Goal: Obtain resource: Download file/media

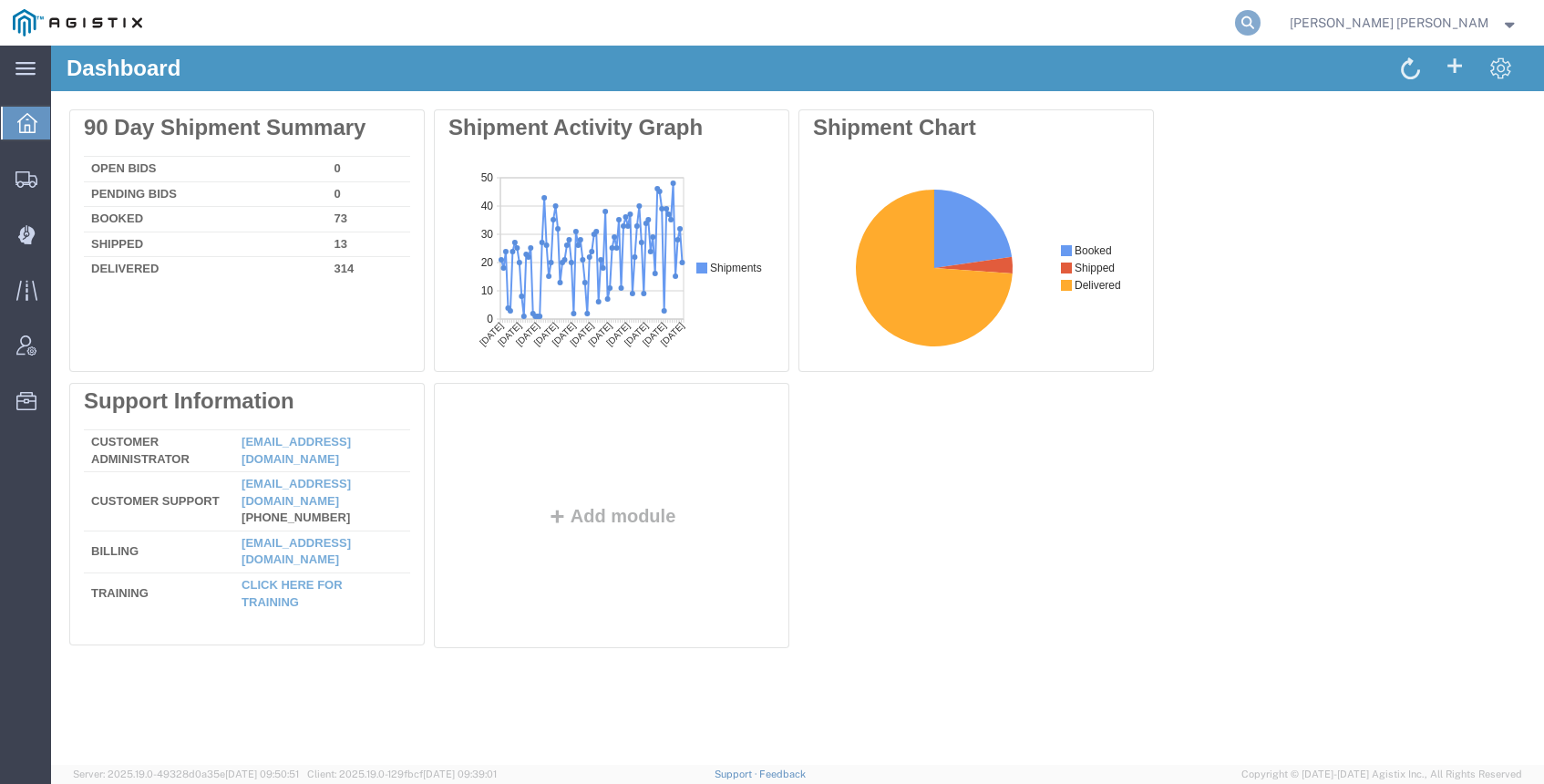
click at [1260, 26] on icon at bounding box center [1248, 23] width 26 height 26
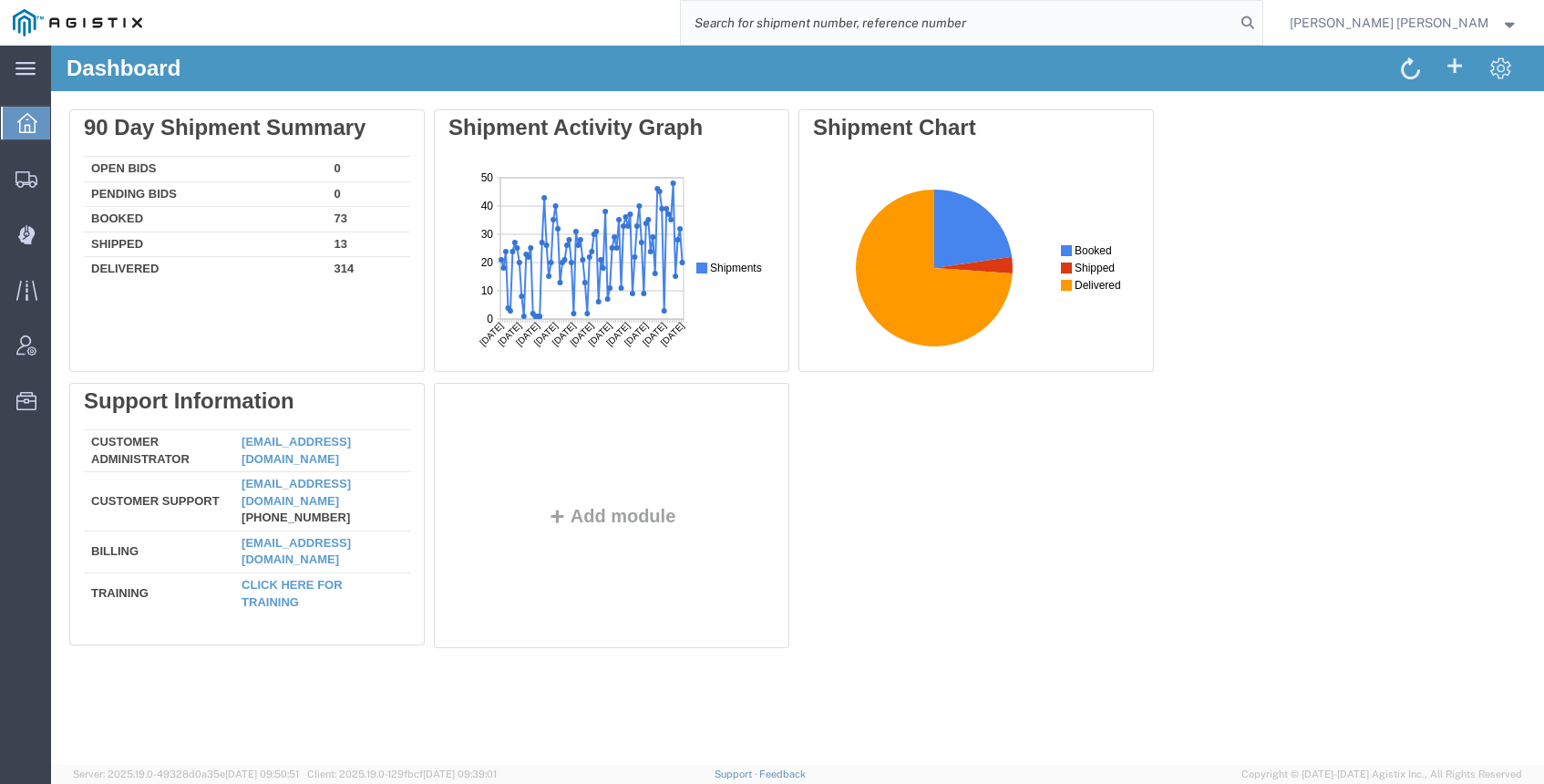
click at [1235, 26] on input "search" at bounding box center [958, 23] width 554 height 44
paste input "56322361"
type input "56322361"
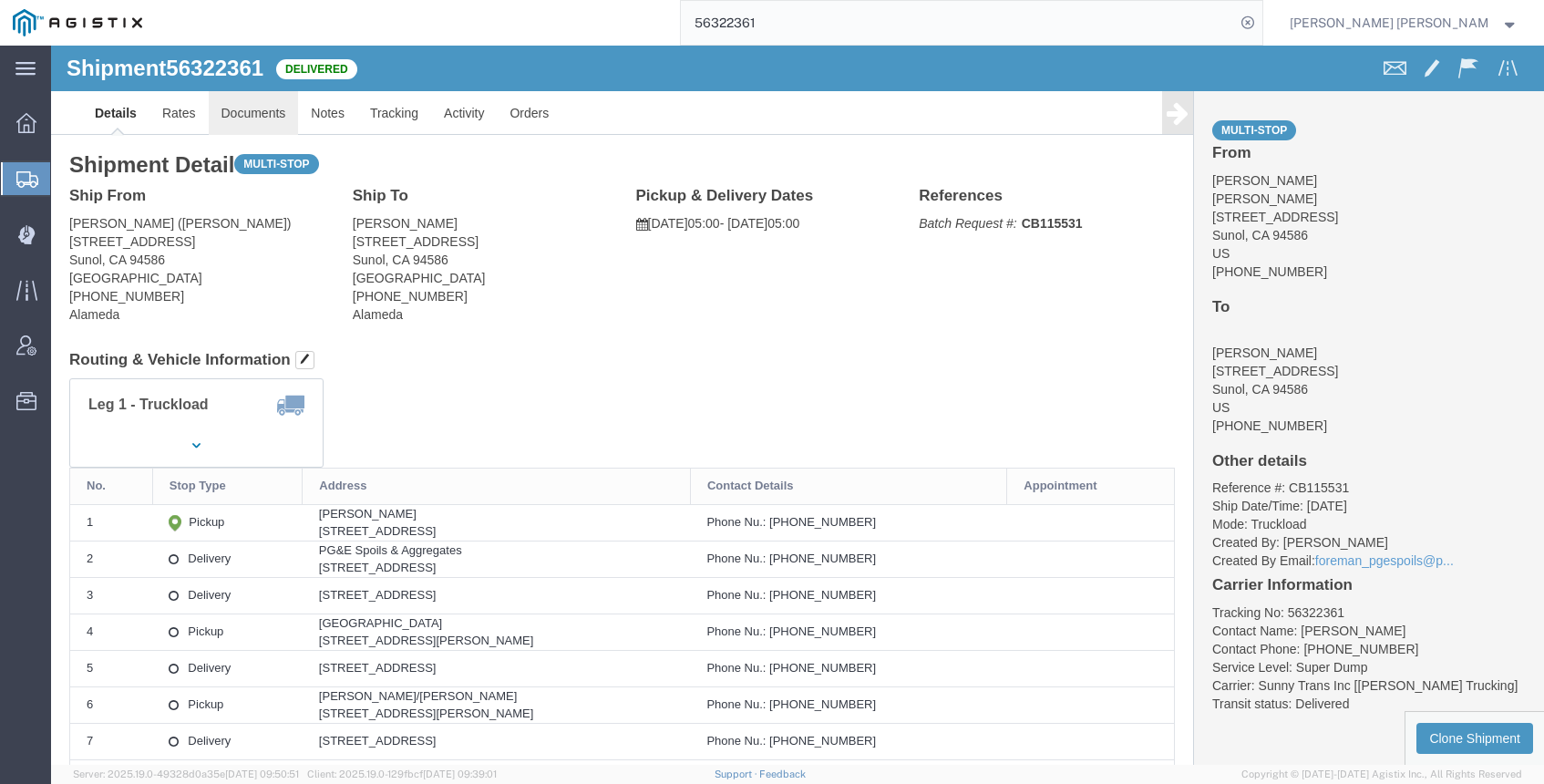
click link "Documents"
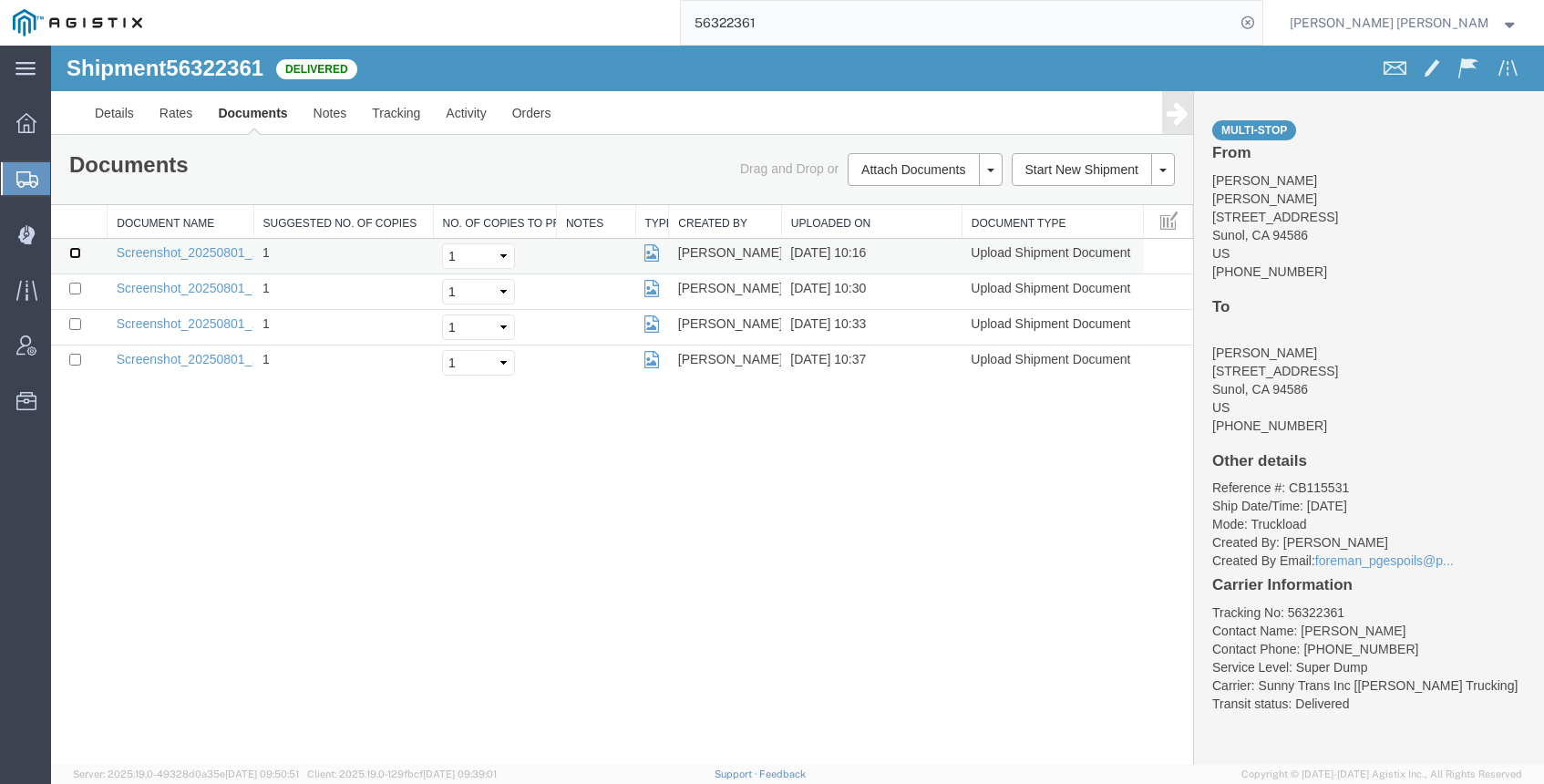
click at [76, 254] on input "checkbox" at bounding box center [75, 253] width 12 height 12
checkbox input "true"
click at [76, 284] on input "checkbox" at bounding box center [75, 288] width 12 height 12
checkbox input "true"
click at [73, 323] on input "checkbox" at bounding box center [75, 324] width 12 height 12
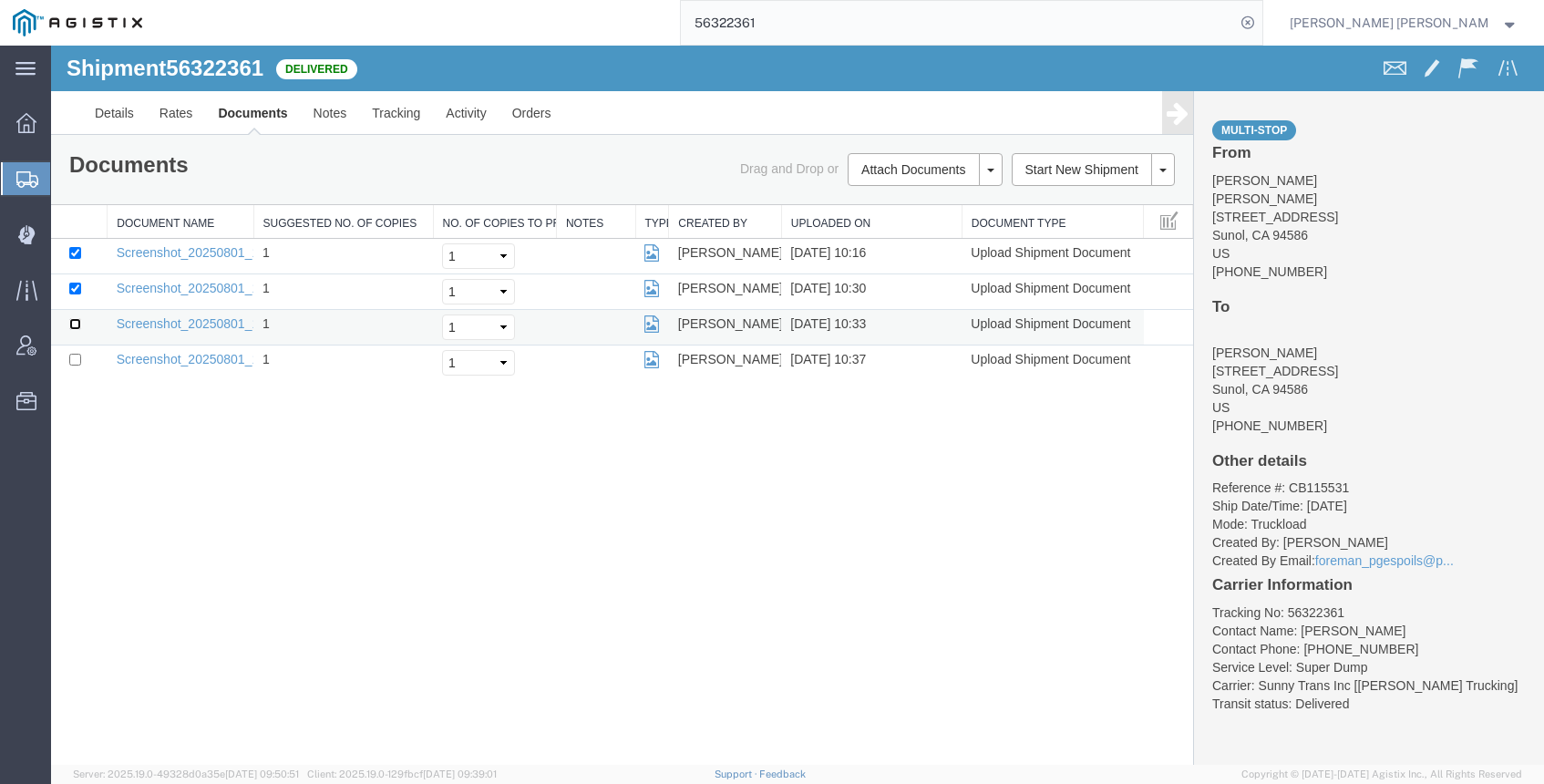
checkbox input "true"
click at [78, 359] on input "checkbox" at bounding box center [75, 360] width 12 height 12
checkbox input "true"
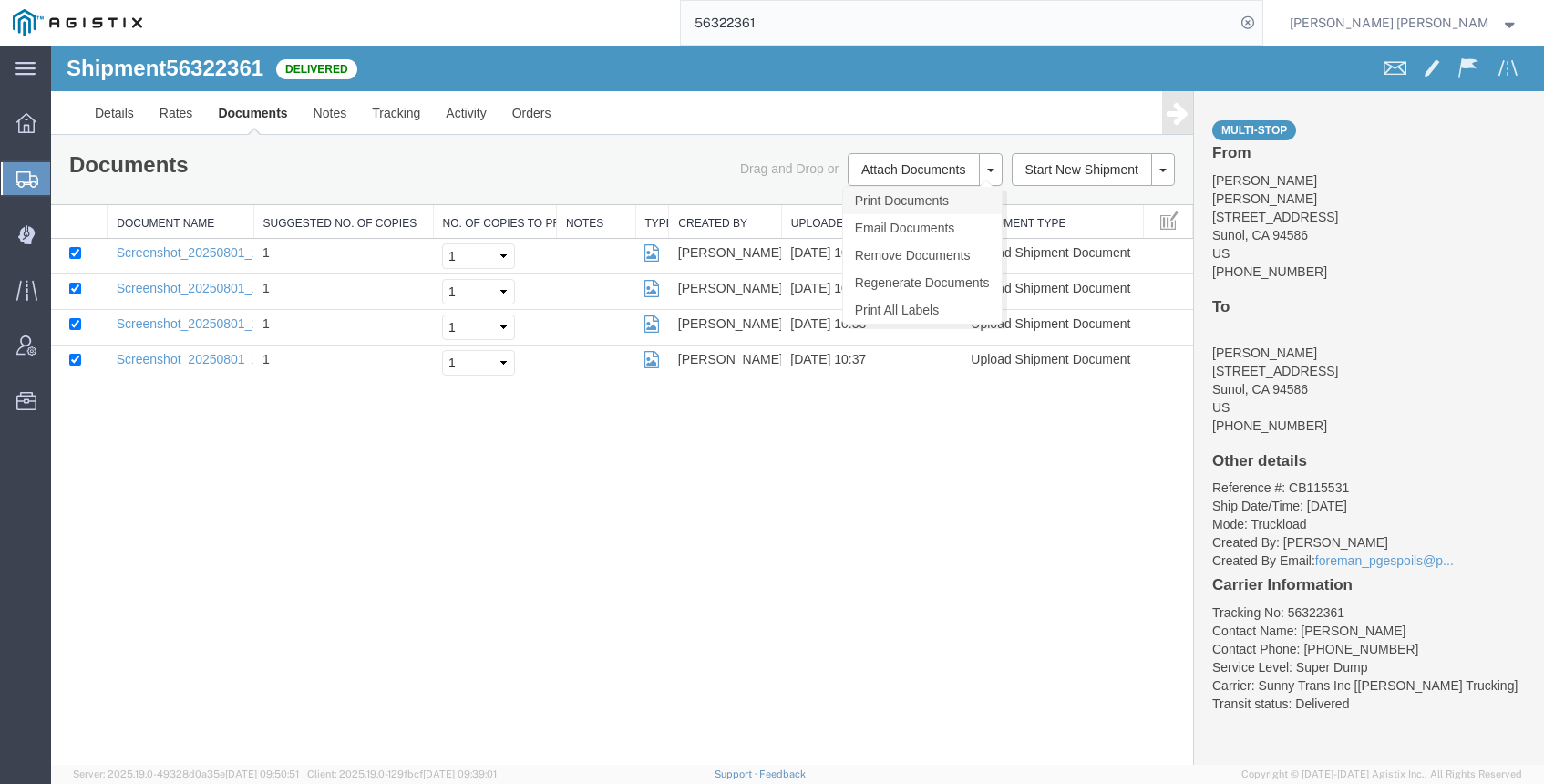
click at [897, 193] on link "Print Documents" at bounding box center [922, 200] width 159 height 27
